Goal: Task Accomplishment & Management: Use online tool/utility

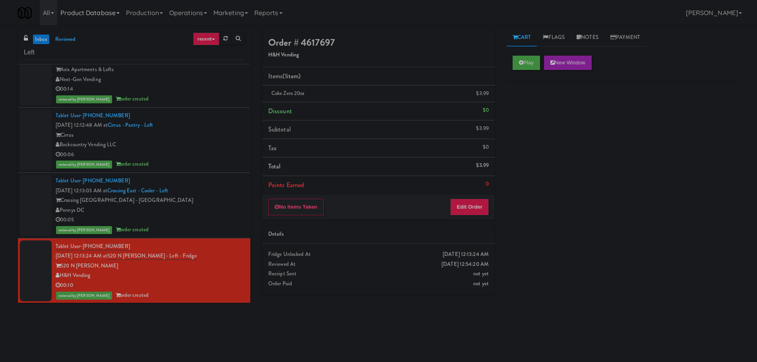
scroll to position [3219, 0]
click at [83, 52] on input "Left" at bounding box center [134, 52] width 221 height 15
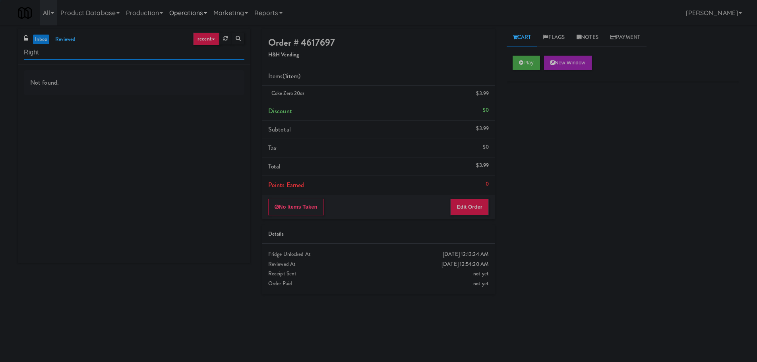
type input "Right"
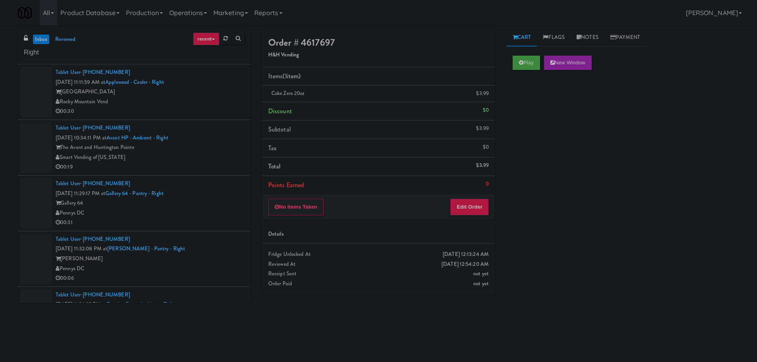
click at [208, 103] on div "Rocky Mountain Vend" at bounding box center [150, 102] width 189 height 10
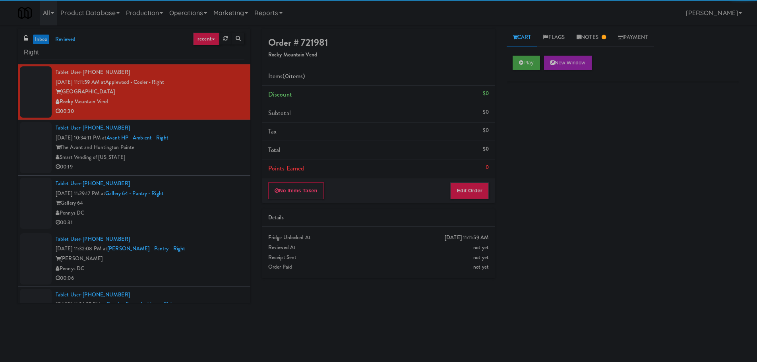
click at [189, 147] on div "The Avant and Huntington Pointe" at bounding box center [150, 148] width 189 height 10
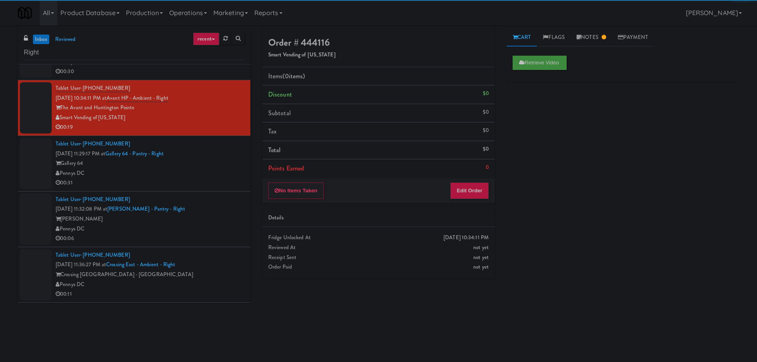
click at [207, 159] on div "Gallery 64" at bounding box center [150, 164] width 189 height 10
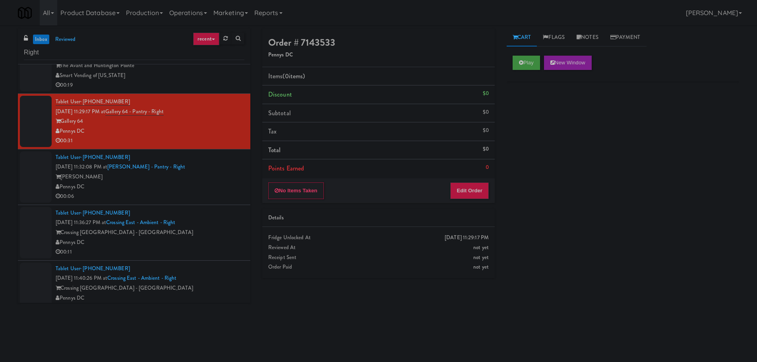
scroll to position [119, 0]
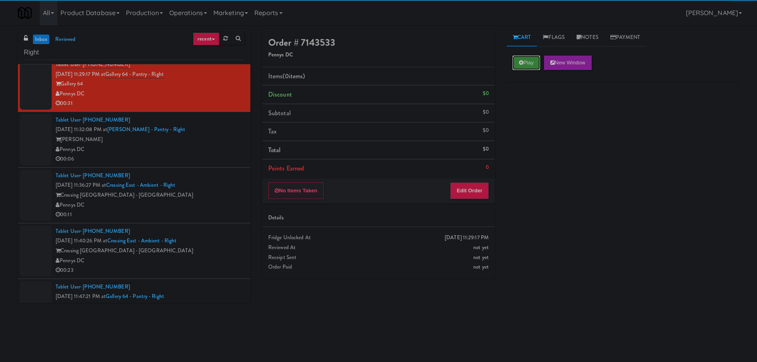
click at [528, 59] on button "Play" at bounding box center [526, 63] width 27 height 14
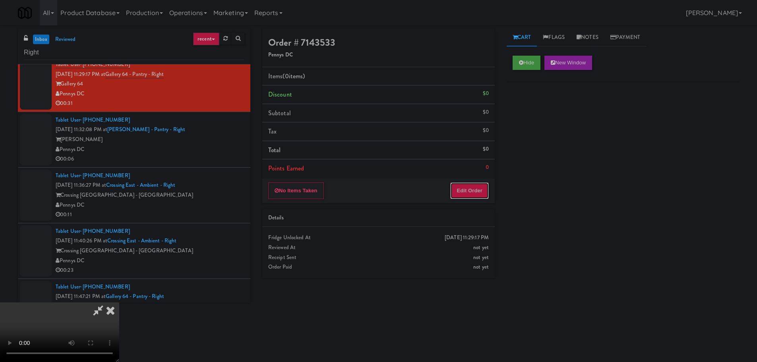
click at [477, 188] on button "Edit Order" at bounding box center [469, 190] width 39 height 17
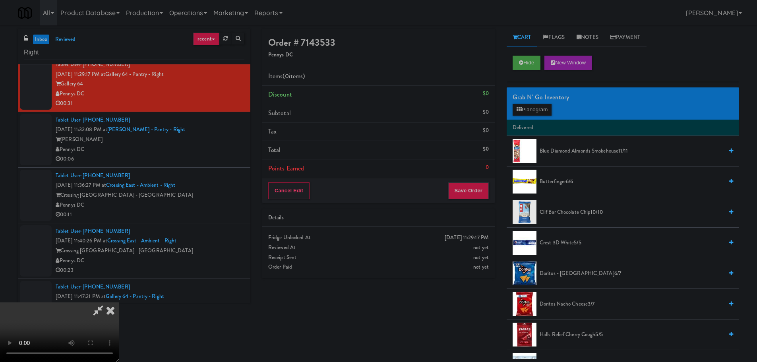
click at [119, 303] on video at bounding box center [59, 333] width 119 height 60
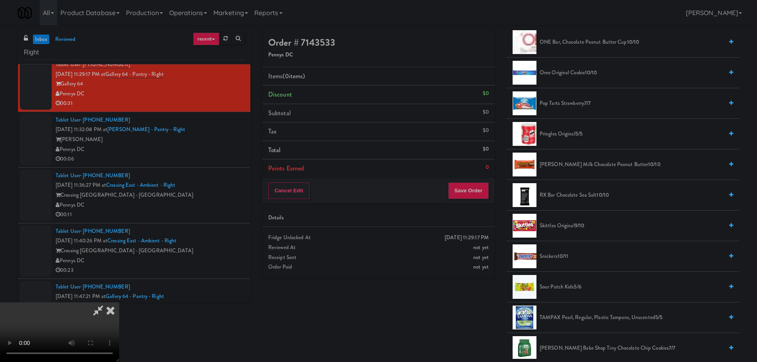
scroll to position [755, 0]
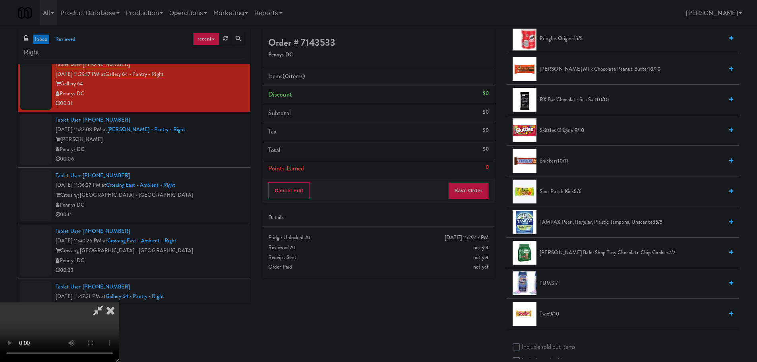
click at [568, 197] on li "Sour Patch Kids 5/6" at bounding box center [623, 192] width 233 height 31
click at [567, 195] on span "Sour Patch Kids 5/6" at bounding box center [632, 192] width 184 height 10
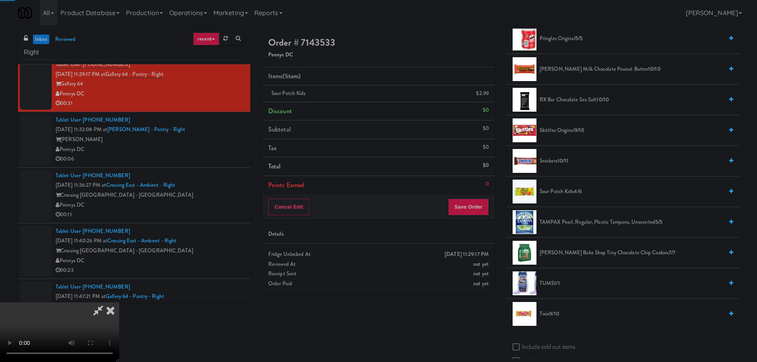
click at [119, 303] on video at bounding box center [59, 333] width 119 height 60
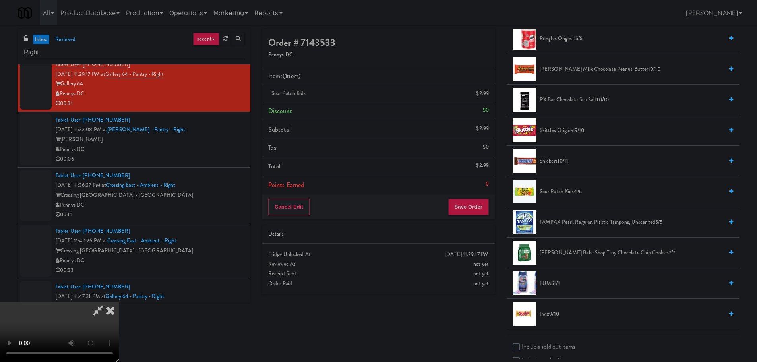
click at [119, 303] on video at bounding box center [59, 333] width 119 height 60
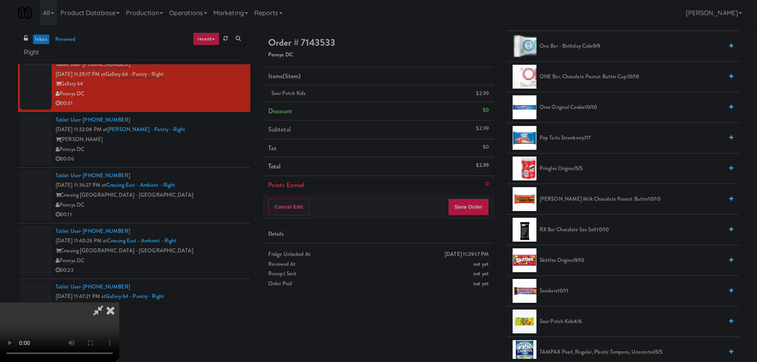
click at [579, 164] on li "Pringles Original 5/5" at bounding box center [623, 168] width 233 height 31
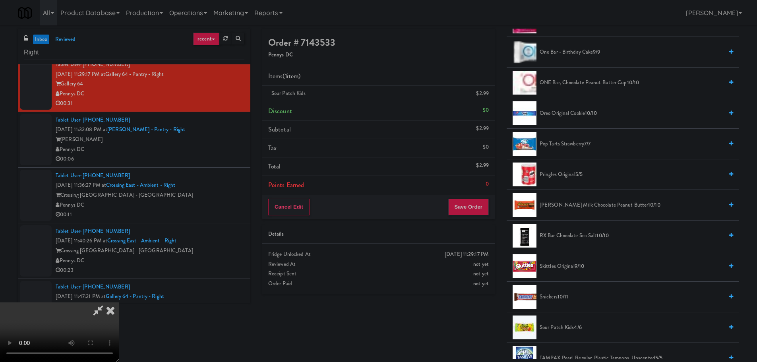
click at [586, 201] on span "[PERSON_NAME] Milk Chocolate Peanut Butter 10/10" at bounding box center [632, 205] width 184 height 10
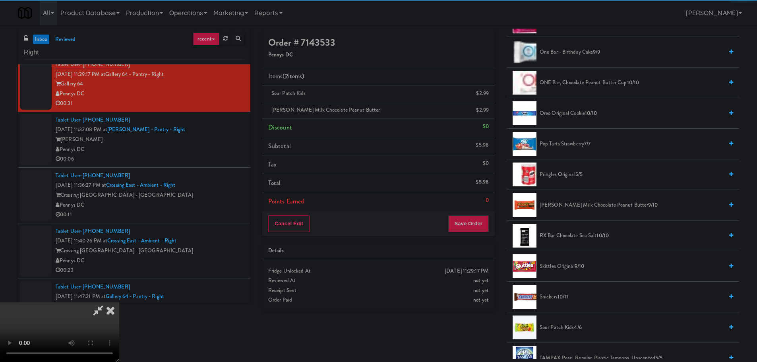
click at [119, 303] on video at bounding box center [59, 333] width 119 height 60
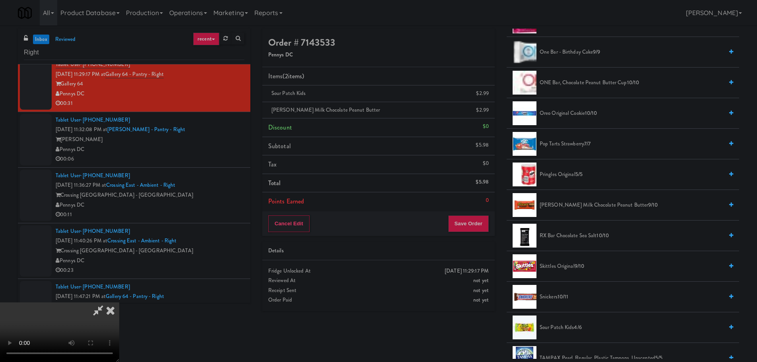
click at [119, 303] on video at bounding box center [59, 333] width 119 height 60
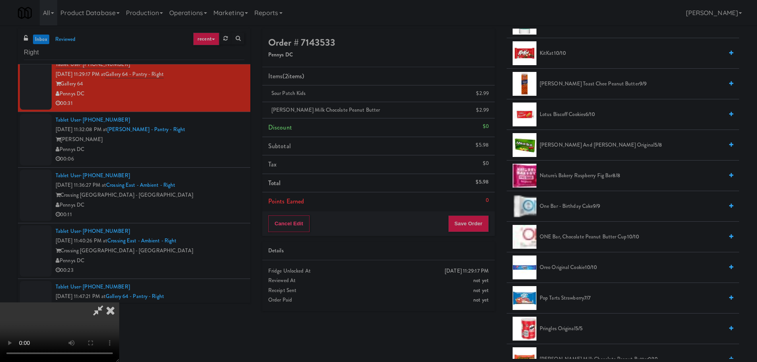
scroll to position [421, 0]
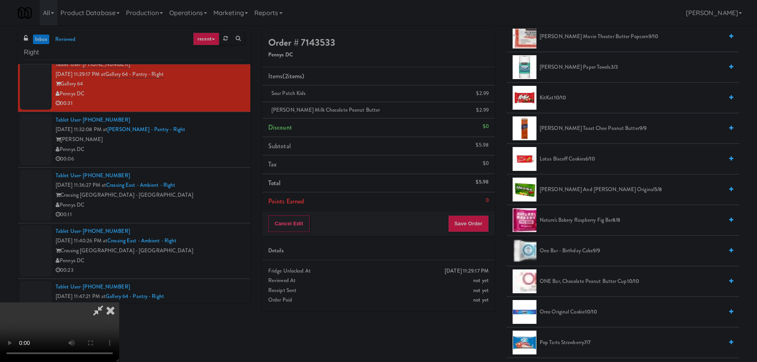
click at [575, 313] on span "Oreo Original Cookie 10/10" at bounding box center [632, 312] width 184 height 10
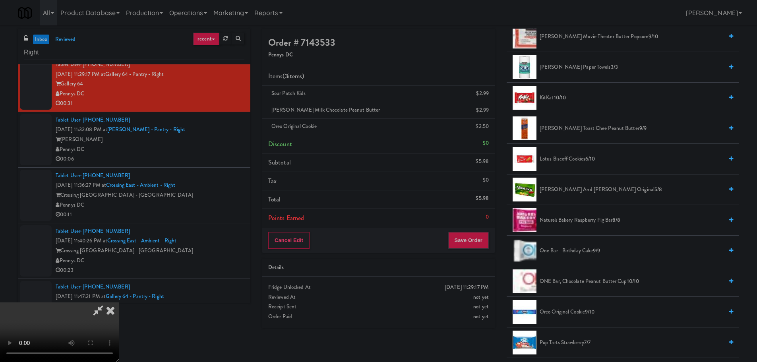
click at [119, 303] on video at bounding box center [59, 333] width 119 height 60
click at [479, 246] on button "Save Order" at bounding box center [468, 240] width 41 height 17
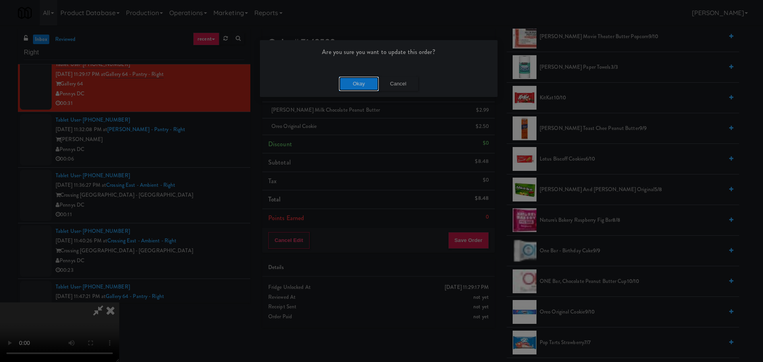
click at [363, 80] on button "Okay" at bounding box center [359, 84] width 40 height 14
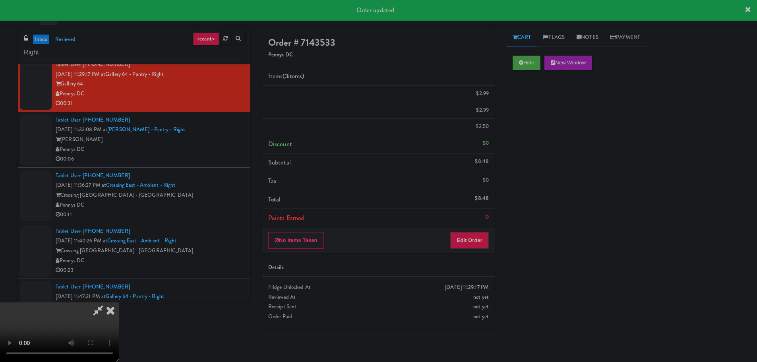
scroll to position [0, 0]
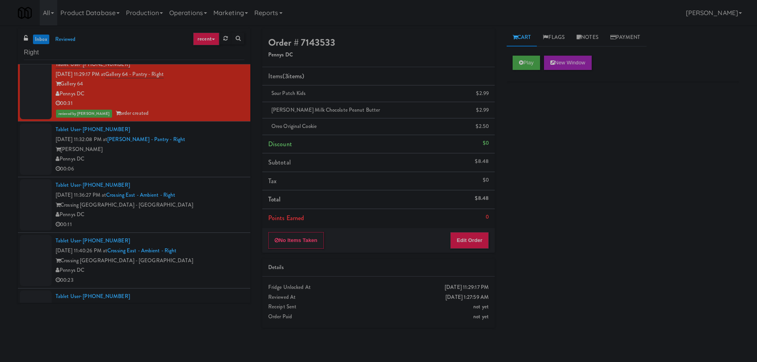
click at [211, 149] on div "[PERSON_NAME]" at bounding box center [150, 150] width 189 height 10
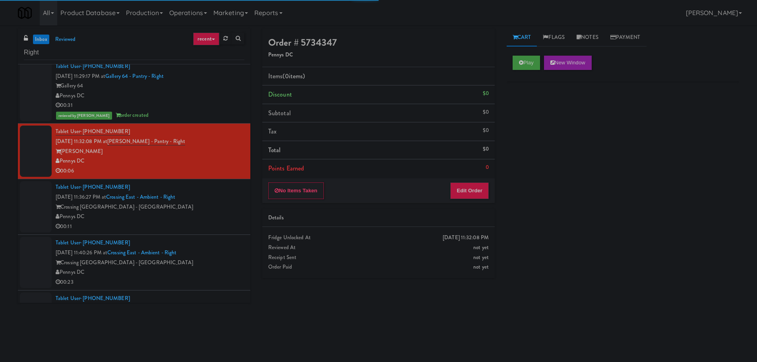
scroll to position [119, 0]
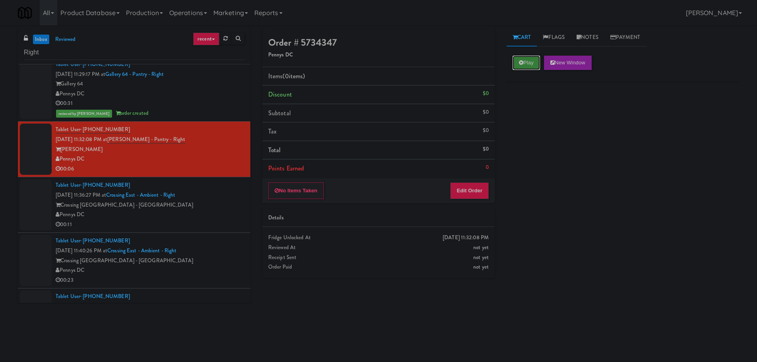
click at [531, 64] on button "Play" at bounding box center [526, 63] width 27 height 14
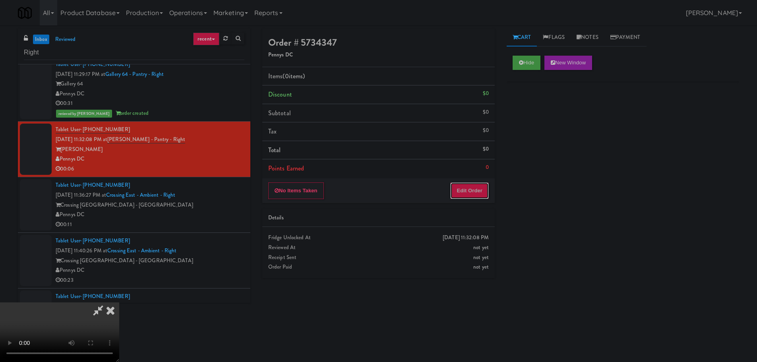
click at [478, 190] on button "Edit Order" at bounding box center [469, 190] width 39 height 17
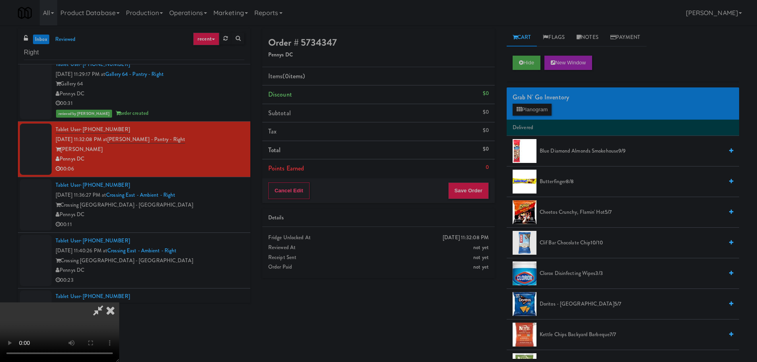
scroll to position [17, 0]
click at [119, 303] on video at bounding box center [59, 333] width 119 height 60
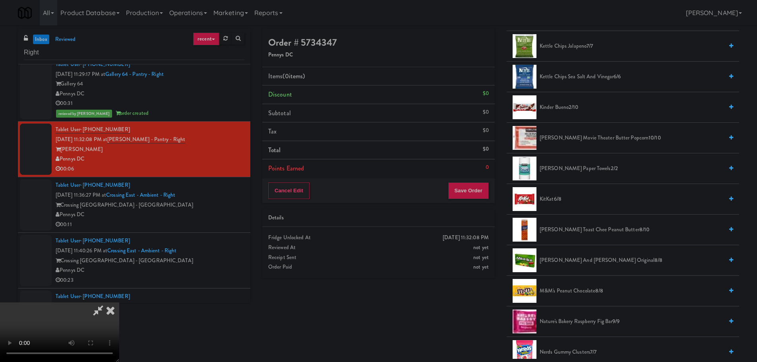
scroll to position [437, 0]
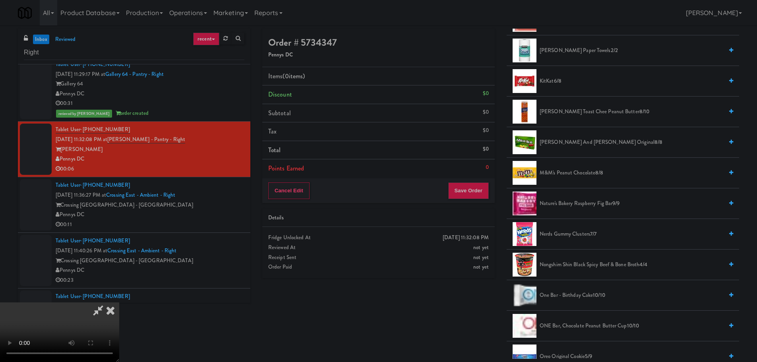
click at [580, 142] on span "[PERSON_NAME] and [PERSON_NAME] Original 8/8" at bounding box center [632, 143] width 184 height 10
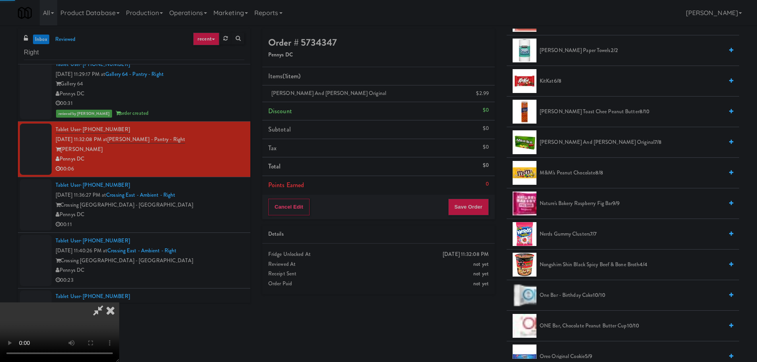
click at [119, 303] on video at bounding box center [59, 333] width 119 height 60
click at [575, 232] on span "Nerds Gummy Clusters 7/7" at bounding box center [632, 234] width 184 height 10
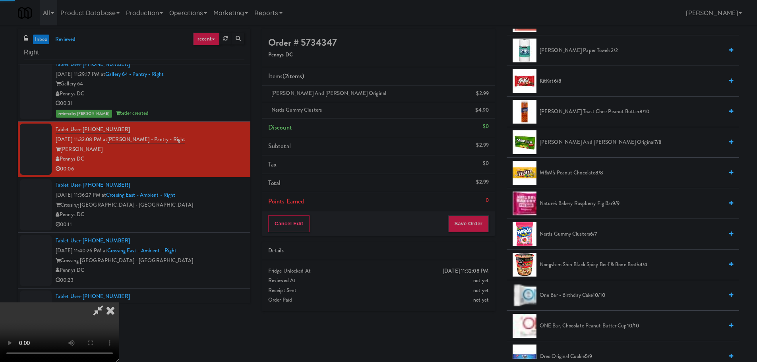
click at [119, 303] on video at bounding box center [59, 333] width 119 height 60
click at [473, 228] on button "Save Order" at bounding box center [468, 223] width 41 height 17
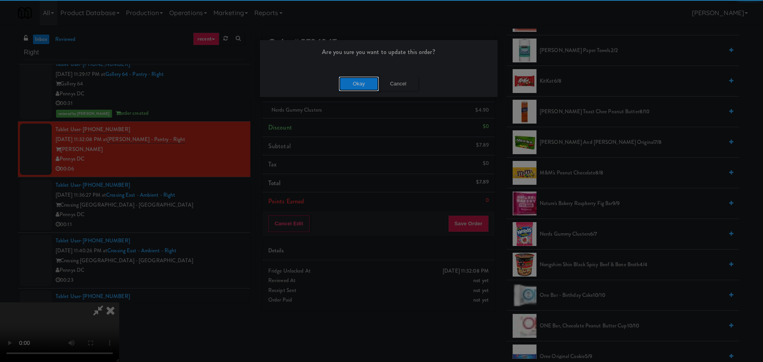
click at [362, 82] on button "Okay" at bounding box center [359, 84] width 40 height 14
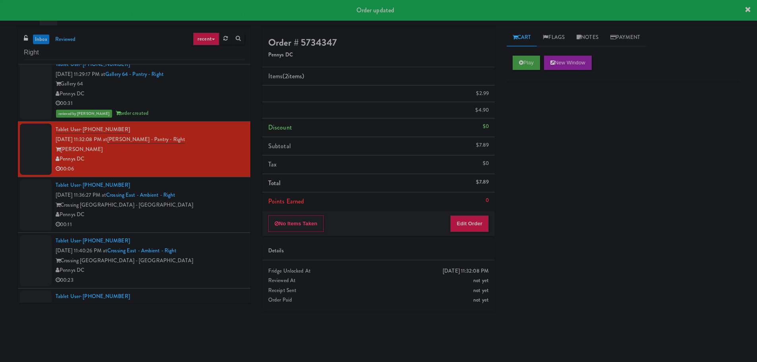
scroll to position [0, 0]
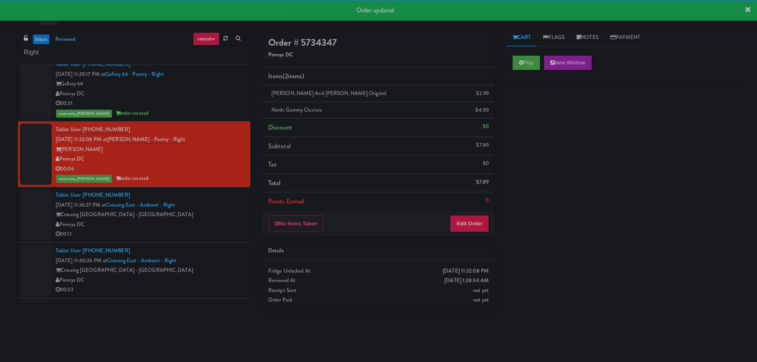
click at [208, 220] on div "Pennys DC" at bounding box center [150, 225] width 189 height 10
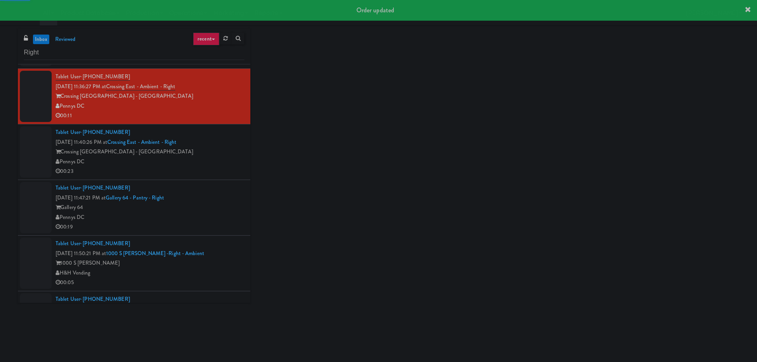
scroll to position [239, 0]
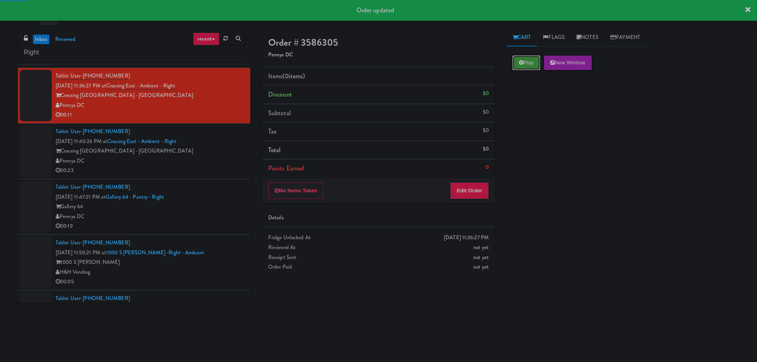
click at [524, 58] on button "Play" at bounding box center [526, 63] width 27 height 14
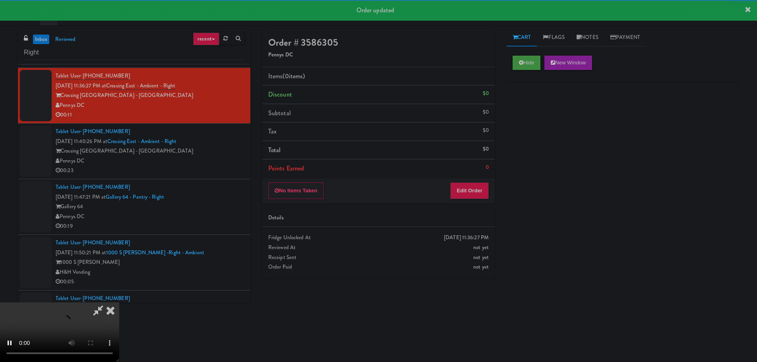
click at [472, 181] on div "No Items Taken Edit Order" at bounding box center [378, 191] width 233 height 25
click at [471, 190] on button "Edit Order" at bounding box center [469, 190] width 39 height 17
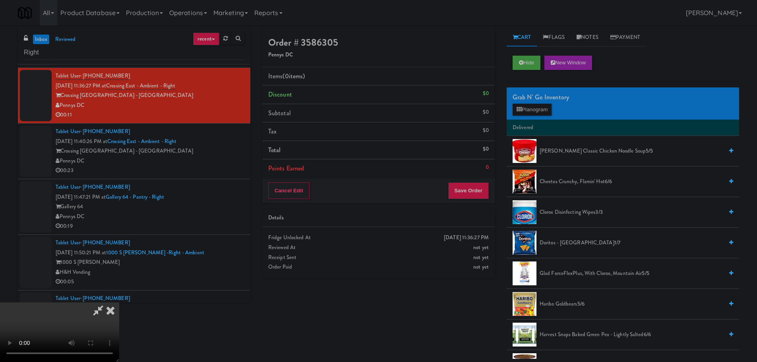
click at [119, 303] on video at bounding box center [59, 333] width 119 height 60
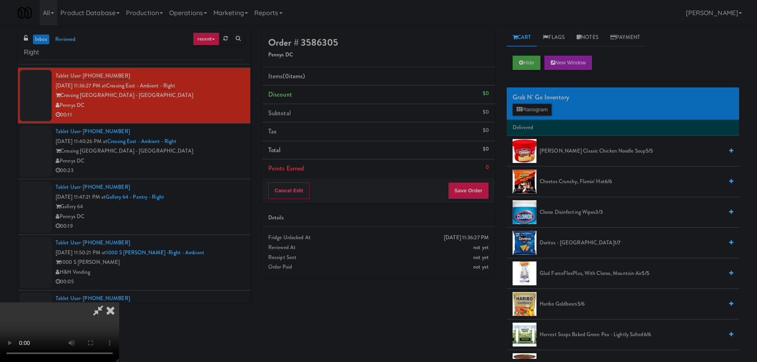
click at [119, 303] on video at bounding box center [59, 333] width 119 height 60
click at [541, 108] on button "Planogram" at bounding box center [532, 110] width 39 height 12
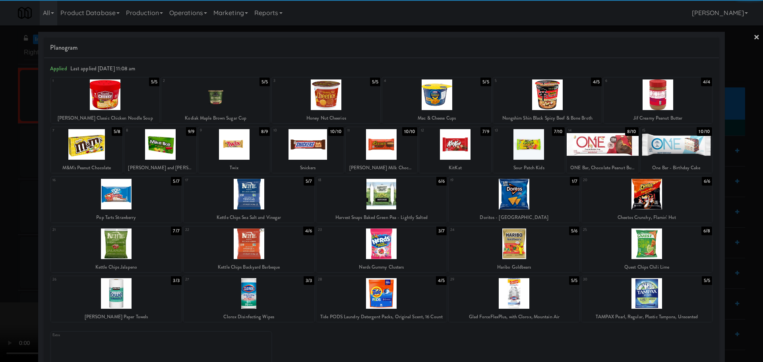
click at [133, 197] on div at bounding box center [116, 194] width 131 height 31
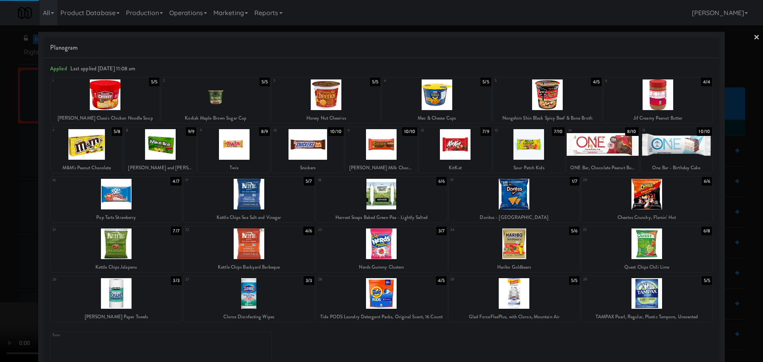
drag, startPoint x: 11, startPoint y: 222, endPoint x: 36, endPoint y: 219, distance: 24.8
click at [17, 220] on div at bounding box center [381, 181] width 763 height 362
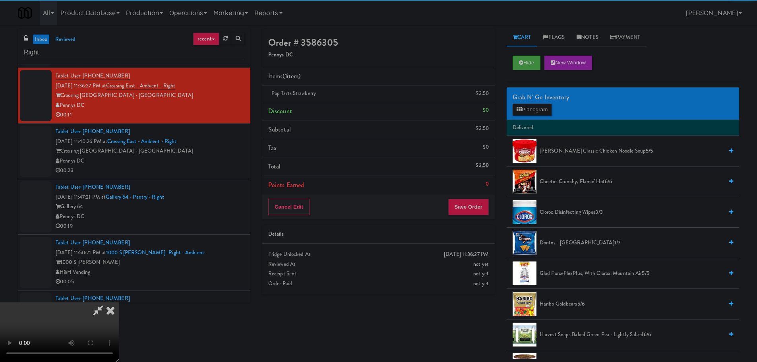
drag, startPoint x: 171, startPoint y: 210, endPoint x: 238, endPoint y: 215, distance: 67.8
click at [119, 303] on video at bounding box center [59, 333] width 119 height 60
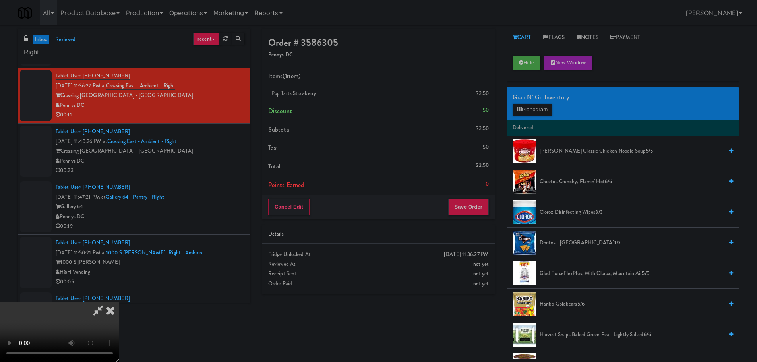
click at [119, 303] on video at bounding box center [59, 333] width 119 height 60
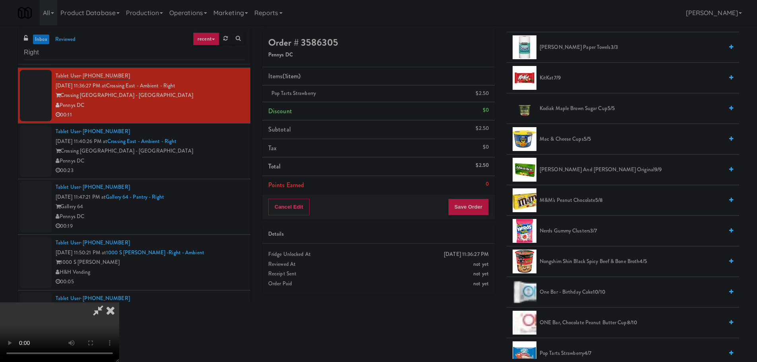
scroll to position [477, 0]
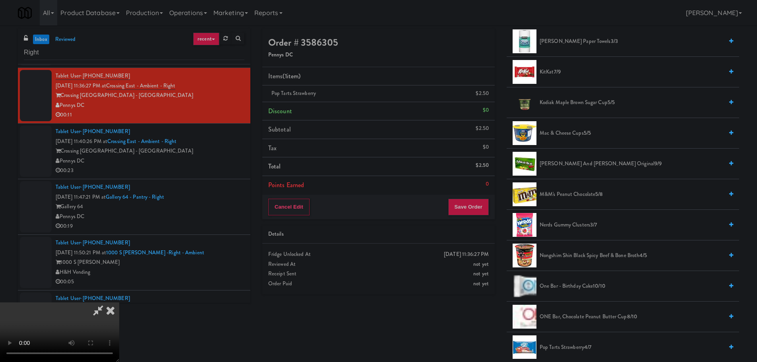
click at [578, 196] on span "M&M's Peanut Chocolate 5/8" at bounding box center [632, 195] width 184 height 10
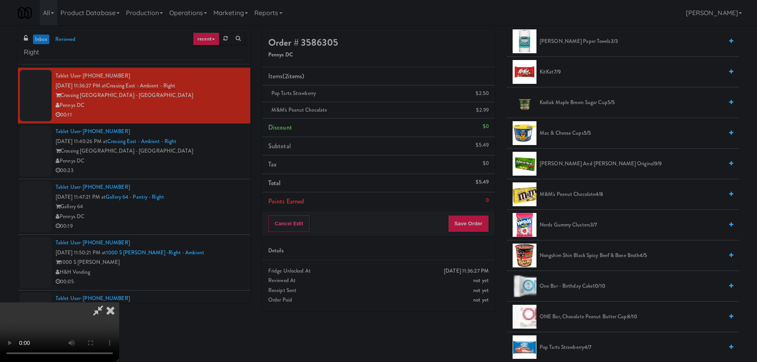
click at [119, 303] on video at bounding box center [59, 333] width 119 height 60
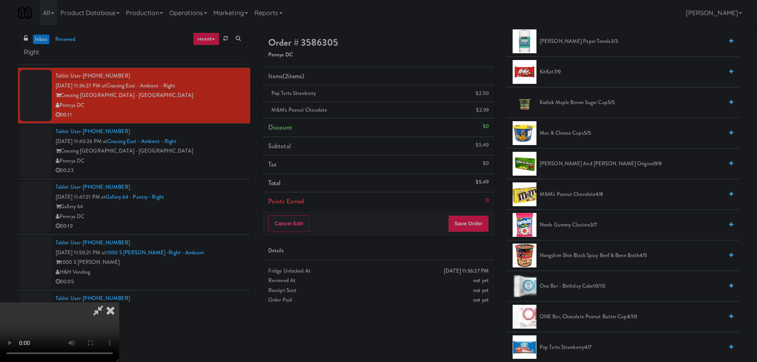
click at [119, 303] on video at bounding box center [59, 333] width 119 height 60
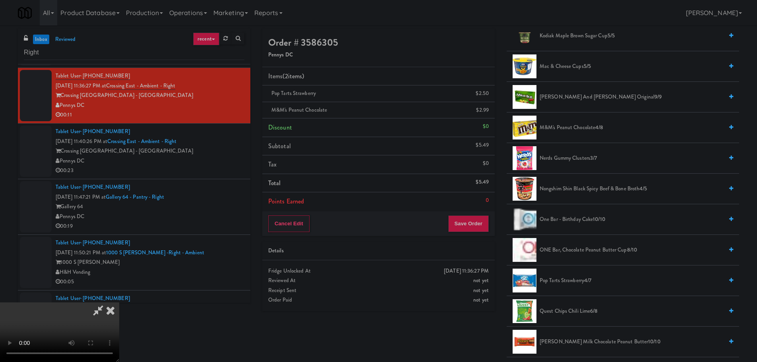
scroll to position [557, 0]
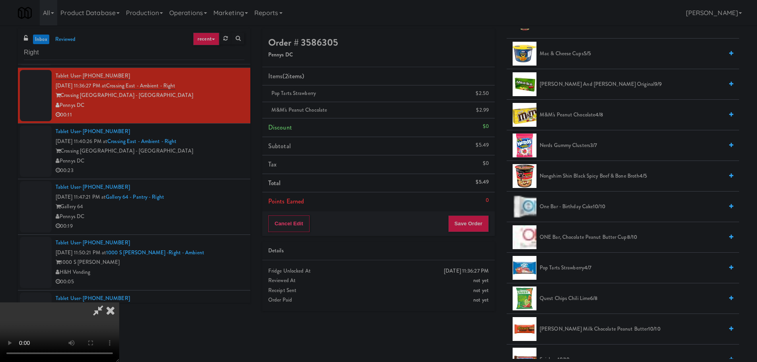
click at [582, 263] on span "Pop Tarts Strawberry 4/7" at bounding box center [632, 268] width 184 height 10
click at [119, 303] on video at bounding box center [59, 333] width 119 height 60
click at [474, 226] on button "Save Order" at bounding box center [468, 223] width 41 height 17
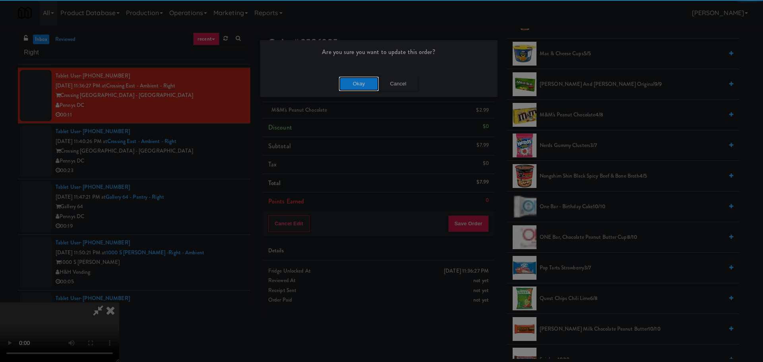
click at [357, 83] on button "Okay" at bounding box center [359, 84] width 40 height 14
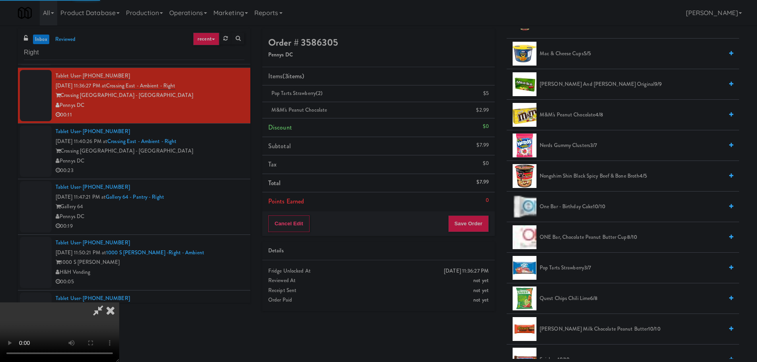
scroll to position [0, 0]
